Goal: Task Accomplishment & Management: Use online tool/utility

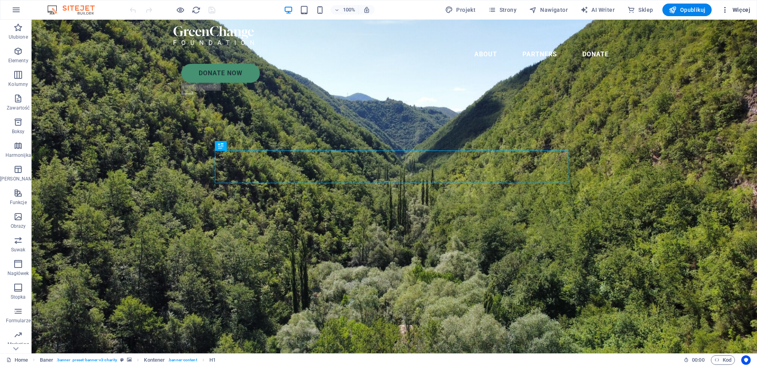
click at [741, 9] on span "Więcej" at bounding box center [736, 10] width 29 height 8
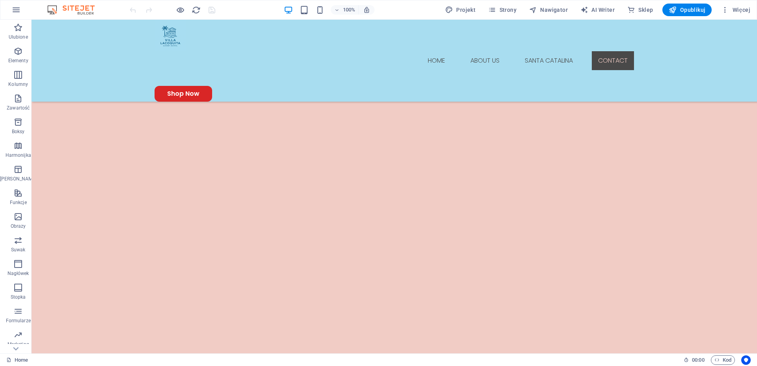
scroll to position [952, 0]
click at [344, 213] on icon at bounding box center [342, 213] width 4 height 8
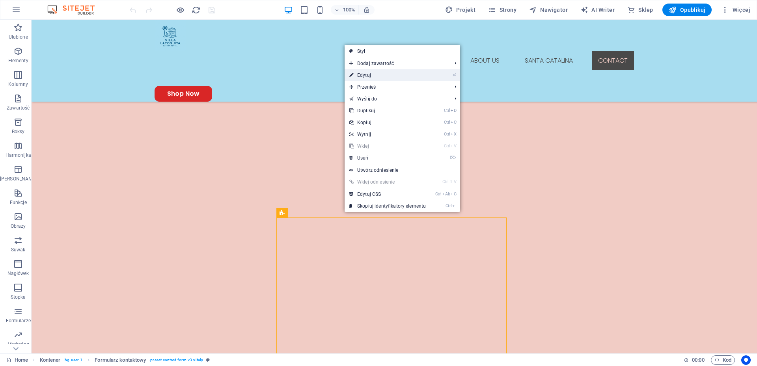
click at [365, 75] on link "⏎ Edytuj" at bounding box center [388, 75] width 86 height 12
select select "px"
select select "circle"
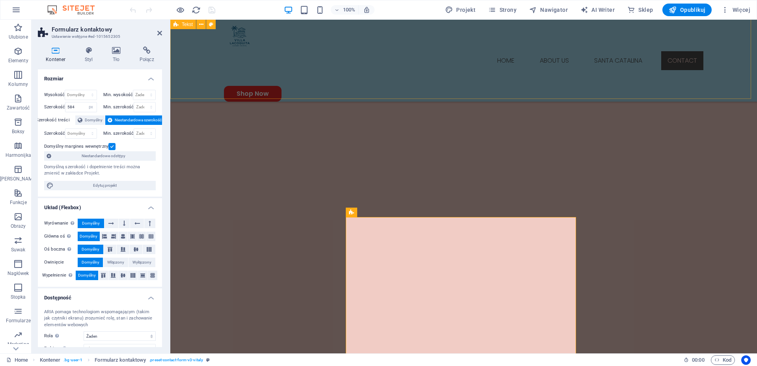
scroll to position [963, 0]
click at [147, 56] on h4 "Połącz" at bounding box center [146, 55] width 31 height 17
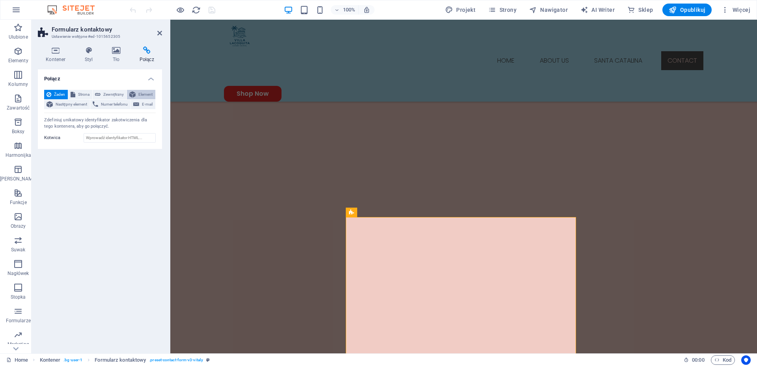
click at [143, 93] on span "Element" at bounding box center [145, 94] width 15 height 9
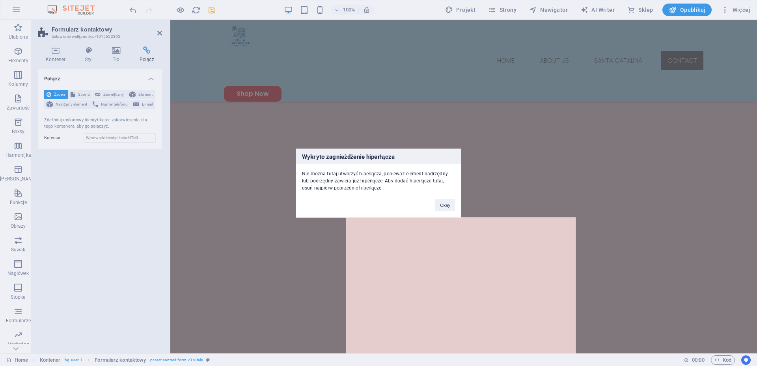
click at [60, 248] on div "Wykryto zagnieżdżenie hiperłącza Nie można tutaj utworzyć hiperłącza, ponieważ …" at bounding box center [378, 183] width 757 height 366
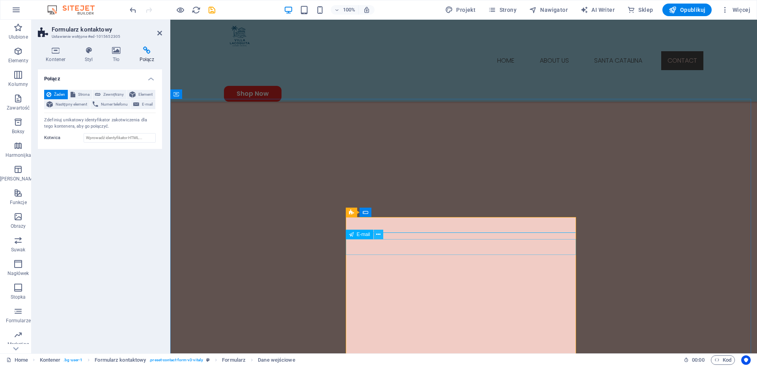
click at [379, 235] on icon at bounding box center [378, 235] width 4 height 8
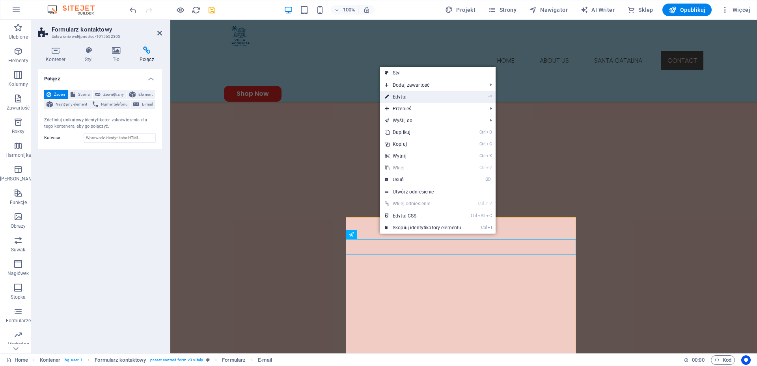
click at [411, 98] on link "⏎ Edytuj" at bounding box center [423, 97] width 86 height 12
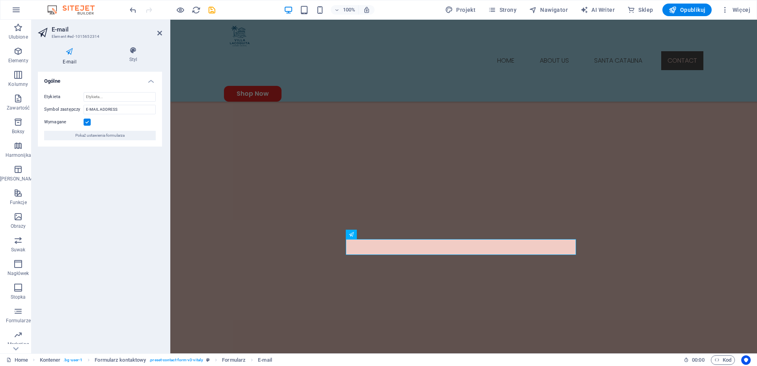
click at [107, 193] on div "Ogólne Etykieta Symbol zastępczy E-MAIL ADDRESS Wymagane Pokaż ustawienia formu…" at bounding box center [100, 210] width 124 height 276
click at [134, 51] on icon at bounding box center [134, 51] width 58 height 8
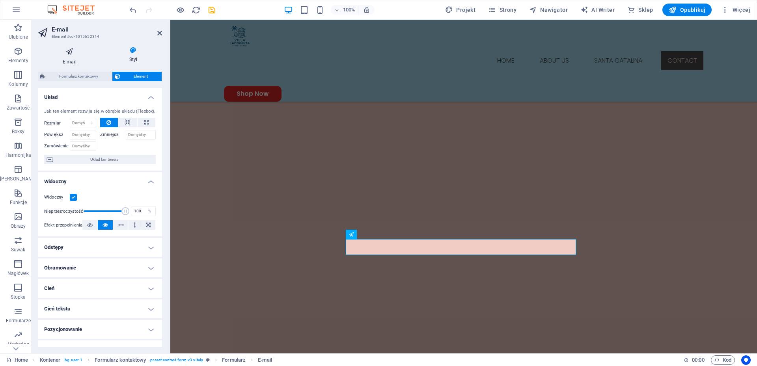
click at [65, 52] on icon at bounding box center [70, 52] width 64 height 10
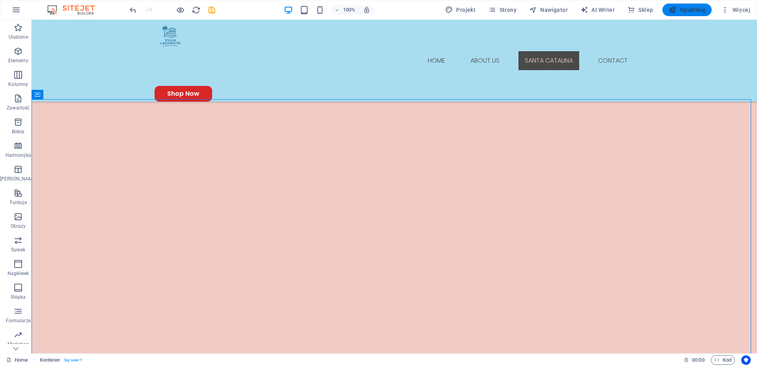
click at [694, 8] on span "Opublikuj" at bounding box center [687, 10] width 37 height 8
checkbox input "false"
